Goal: Transaction & Acquisition: Purchase product/service

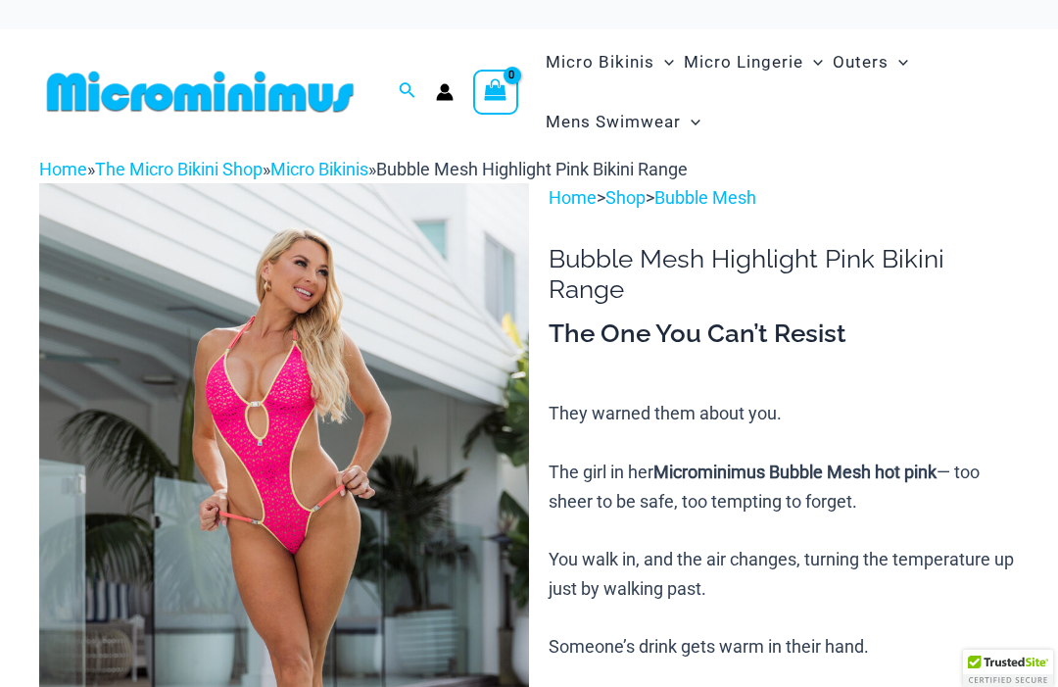
click at [458, 472] on img at bounding box center [284, 550] width 490 height 735
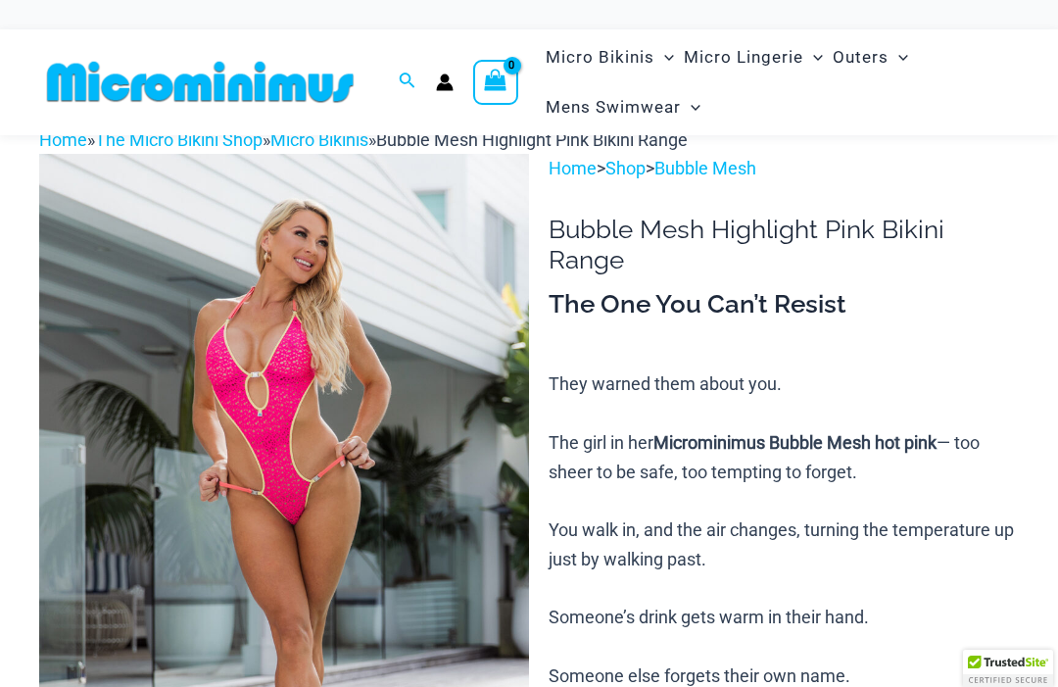
click at [437, 480] on img at bounding box center [284, 521] width 490 height 735
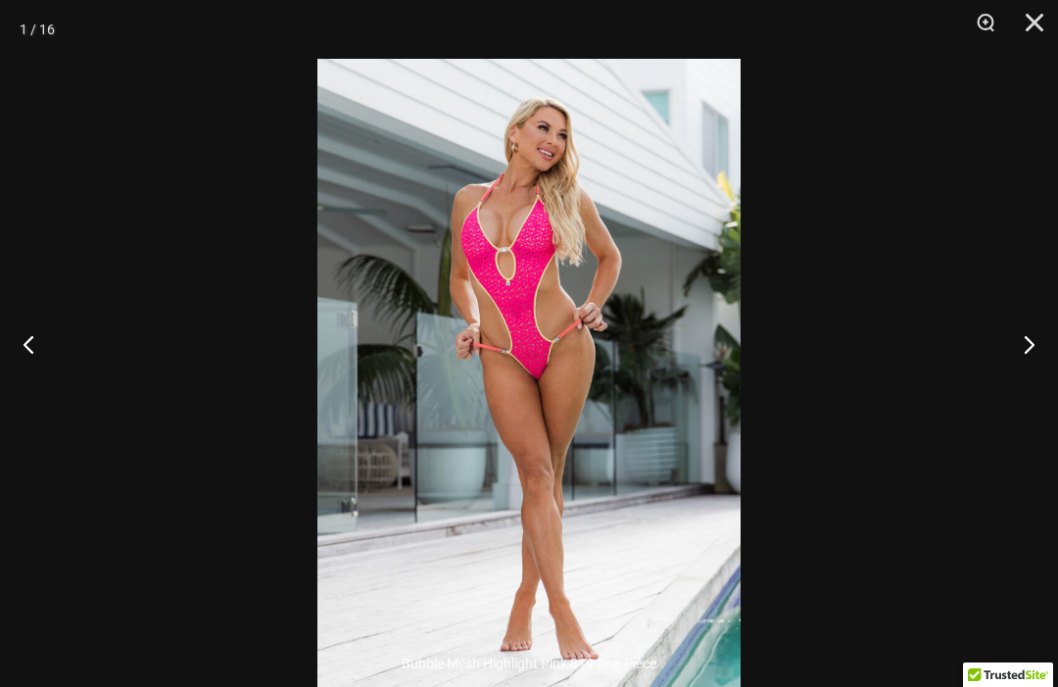
click at [1022, 378] on button "Next" at bounding box center [1021, 344] width 73 height 98
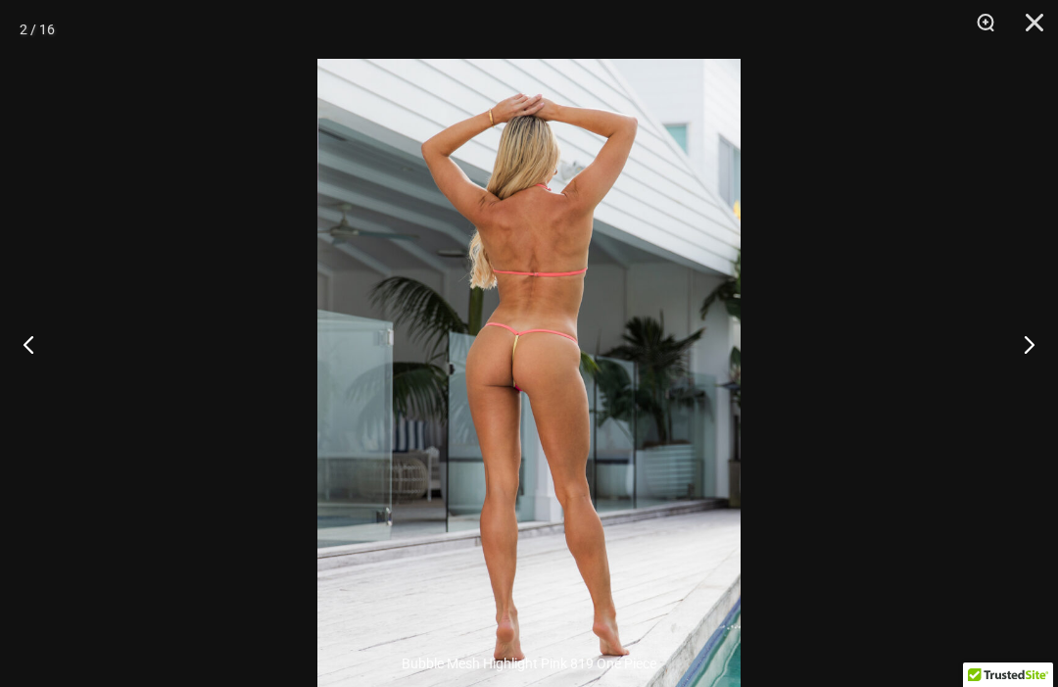
click at [1025, 382] on button "Next" at bounding box center [1021, 344] width 73 height 98
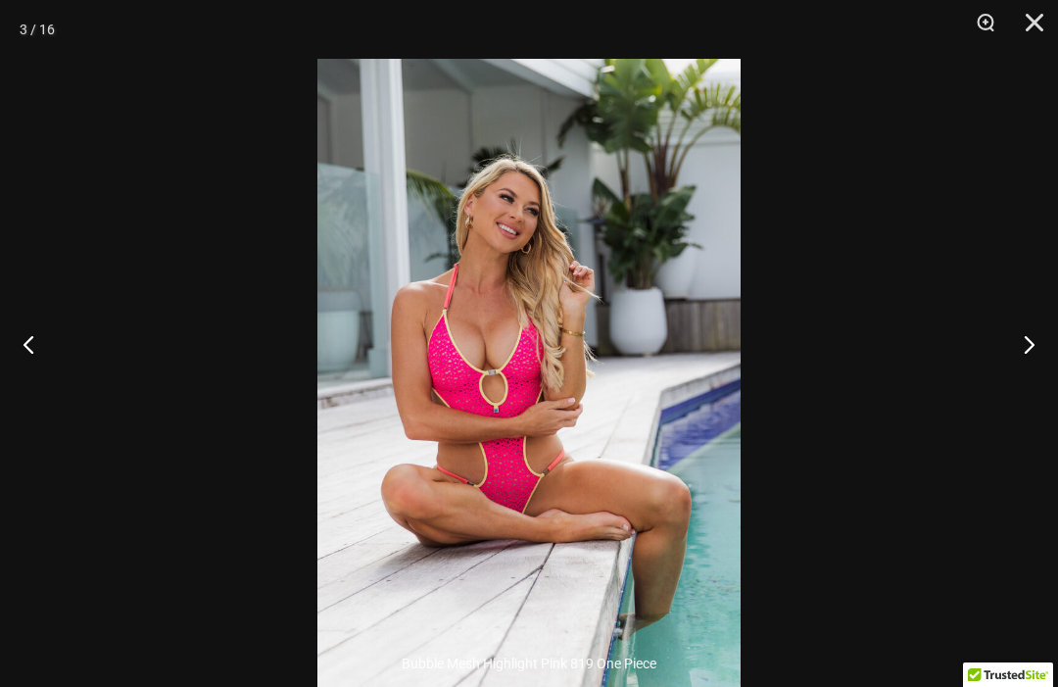
click at [1027, 389] on button "Next" at bounding box center [1021, 344] width 73 height 98
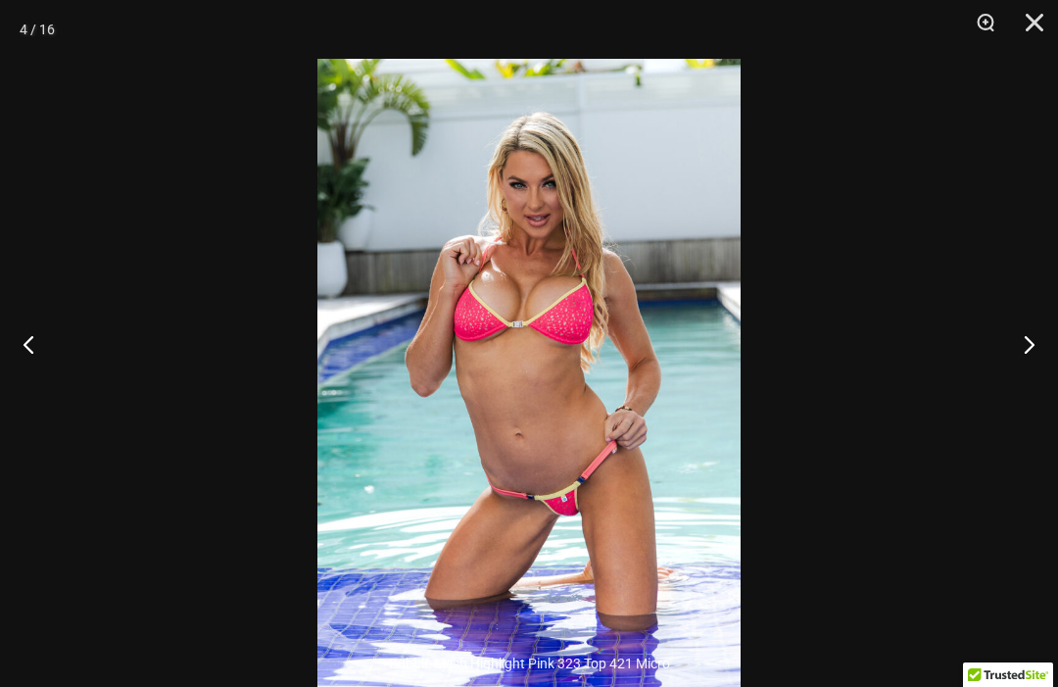
click at [1021, 393] on button "Next" at bounding box center [1021, 344] width 73 height 98
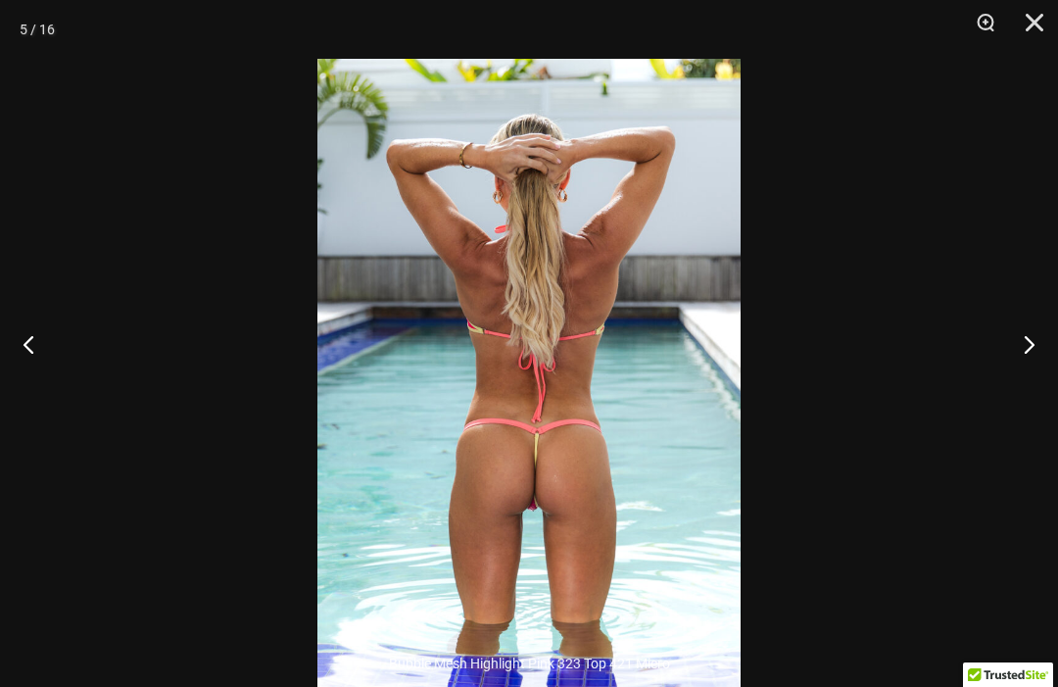
click at [1025, 393] on button "Next" at bounding box center [1021, 344] width 73 height 98
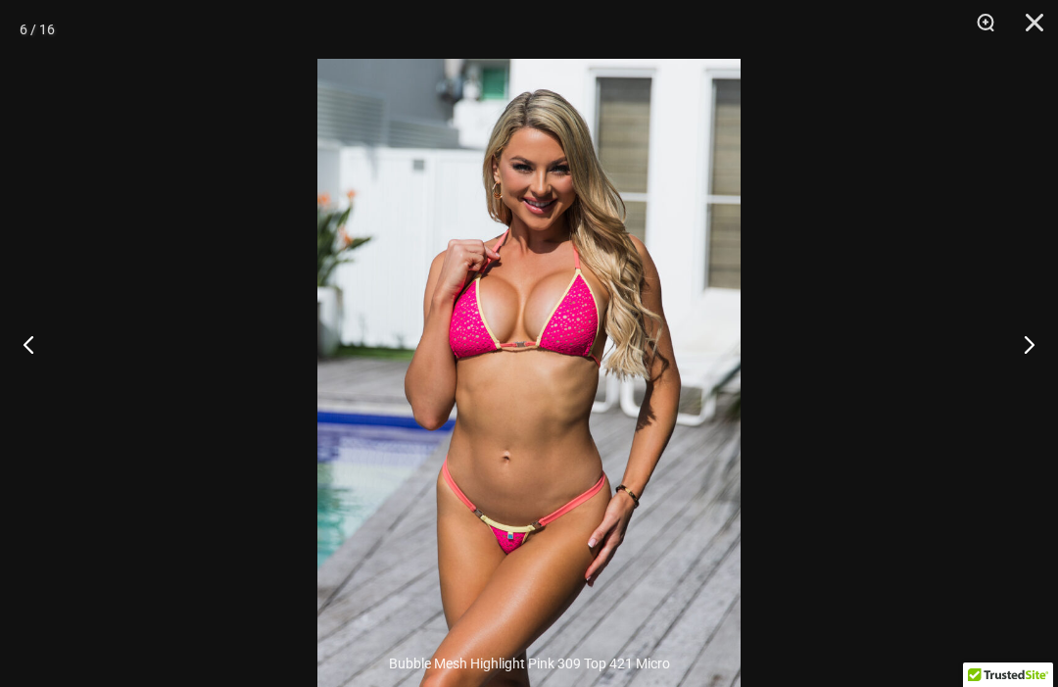
click at [1026, 393] on button "Next" at bounding box center [1021, 344] width 73 height 98
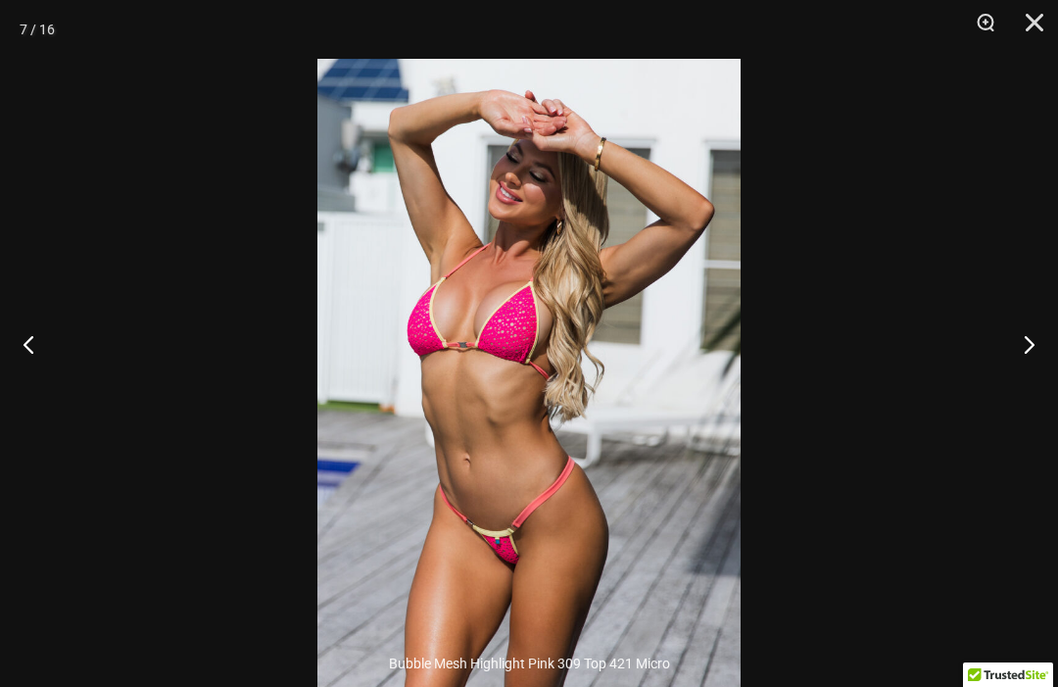
click at [1031, 393] on button "Next" at bounding box center [1021, 344] width 73 height 98
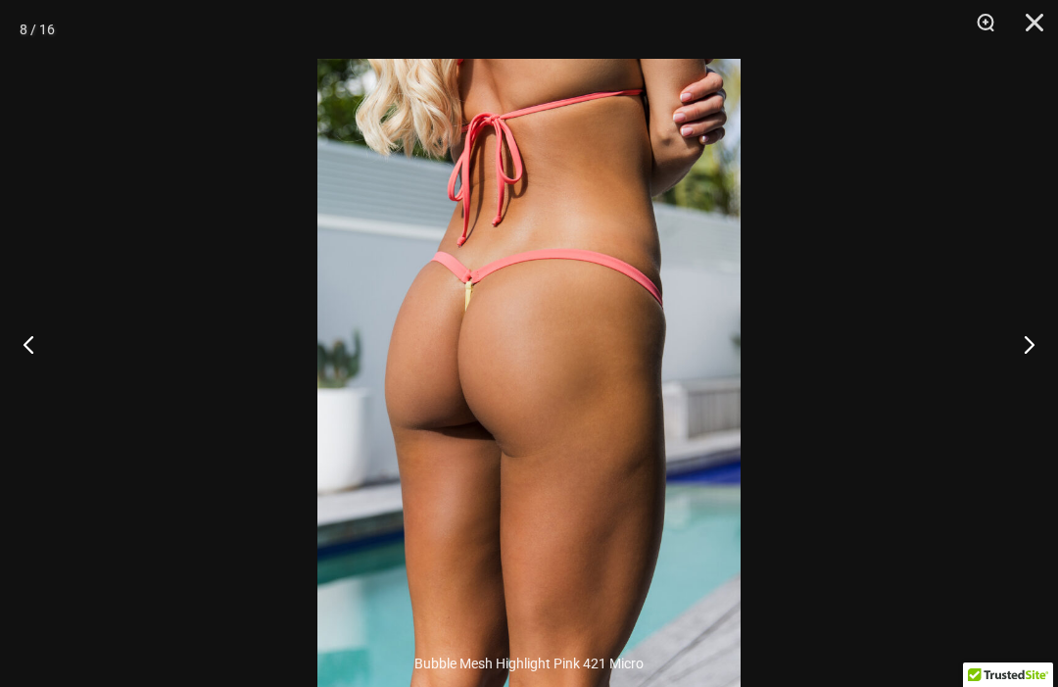
click at [1045, 26] on button "Close" at bounding box center [1027, 29] width 49 height 59
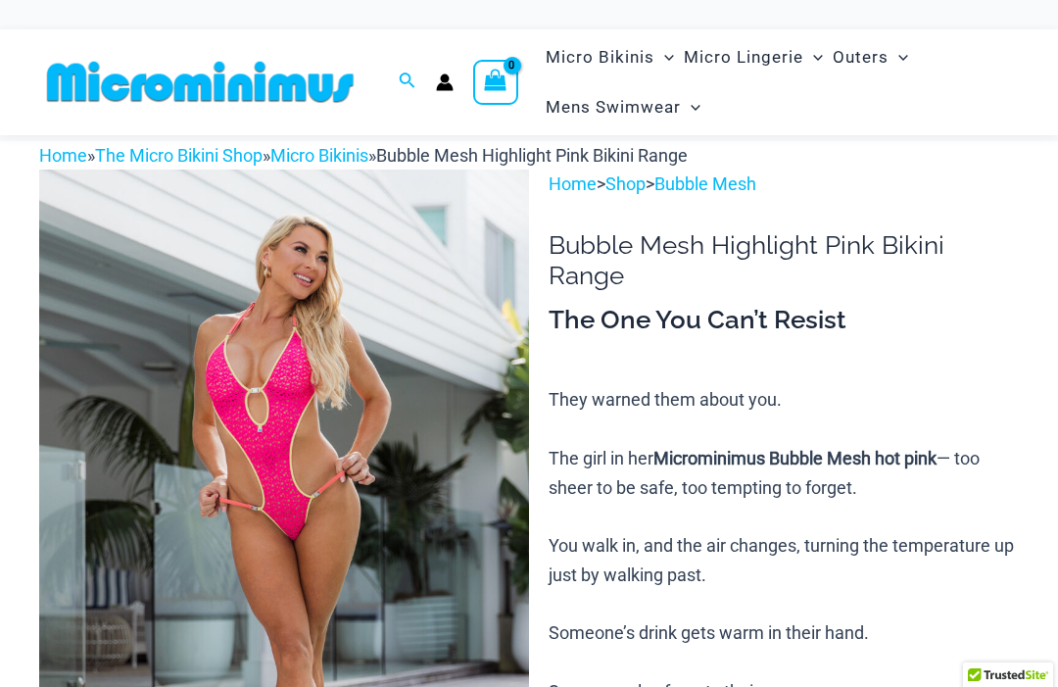
scroll to position [0, 0]
